Goal: Check status: Check status

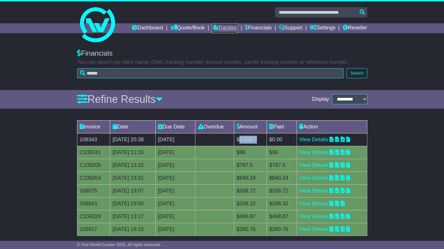
click at [221, 25] on link "Tracking" at bounding box center [225, 28] width 26 height 10
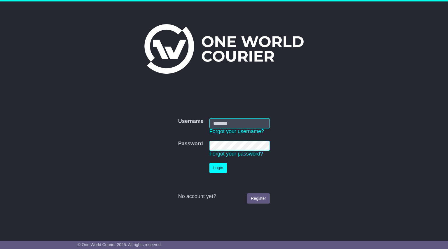
type input "**********"
click at [218, 169] on button "Login" at bounding box center [218, 168] width 18 height 10
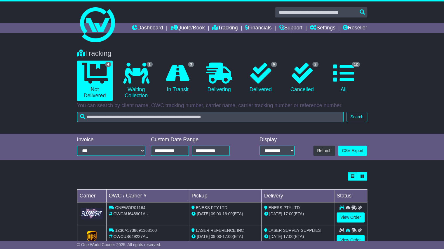
click at [41, 163] on div "Tracking 4 Not Delivered 1 Waiting Collection 3 In Transit 0 Delivering 6 2 12" at bounding box center [222, 173] width 444 height 260
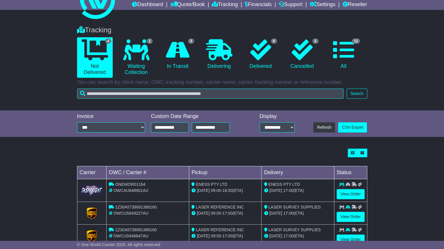
scroll to position [35, 0]
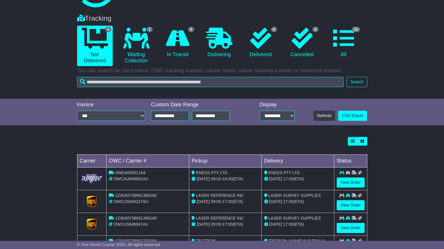
click at [35, 147] on div "Loading... No bookings found Carrier OWC / Carrier # Pickup Delivery Status ONE…" at bounding box center [222, 201] width 444 height 134
